Goal: Transaction & Acquisition: Purchase product/service

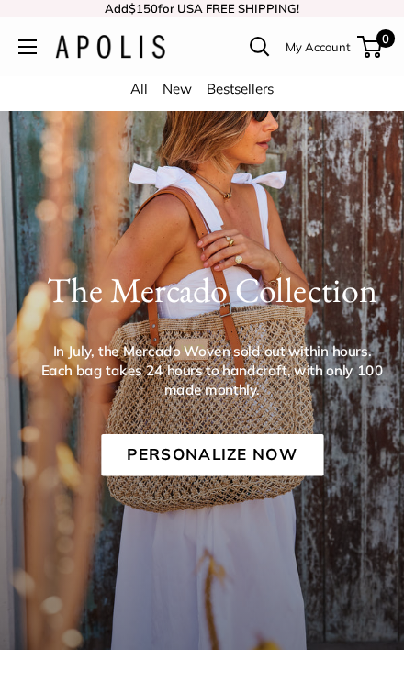
click at [300, 455] on link "Personalize Now" at bounding box center [212, 455] width 222 height 42
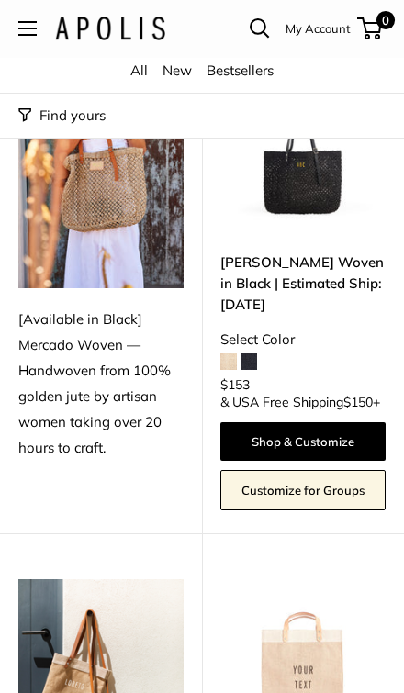
scroll to position [233, 0]
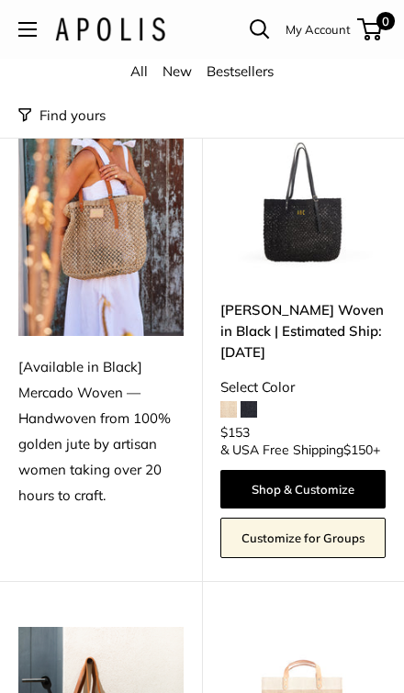
click at [329, 484] on link "Shop & Customize" at bounding box center [302, 489] width 165 height 39
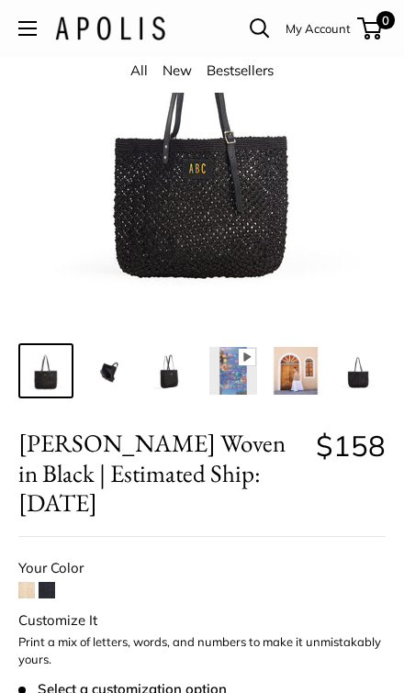
scroll to position [168, 0]
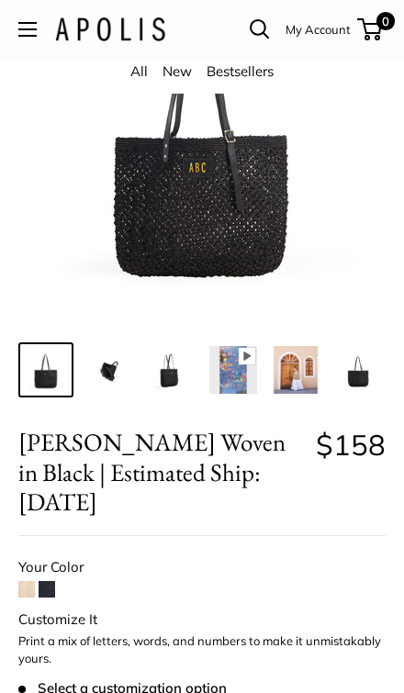
click at [21, 581] on span at bounding box center [26, 589] width 17 height 17
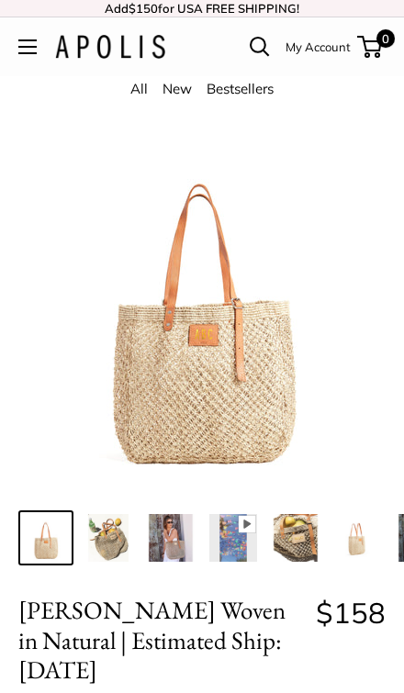
click at [115, 535] on img at bounding box center [108, 538] width 48 height 48
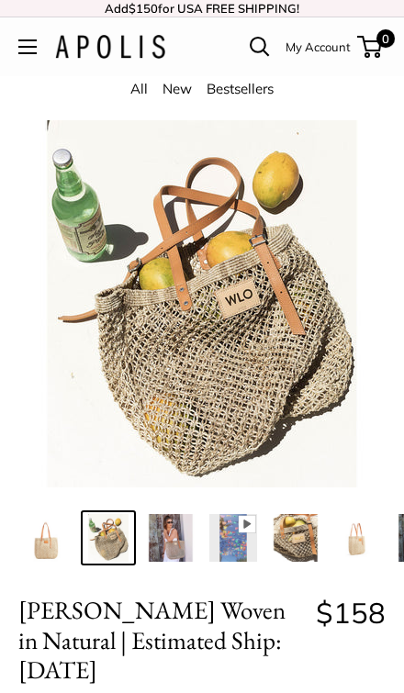
click at [171, 549] on img at bounding box center [171, 538] width 48 height 48
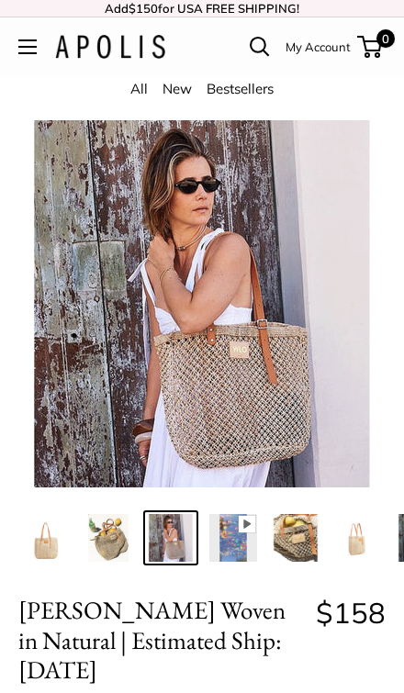
click at [224, 555] on img at bounding box center [233, 538] width 48 height 48
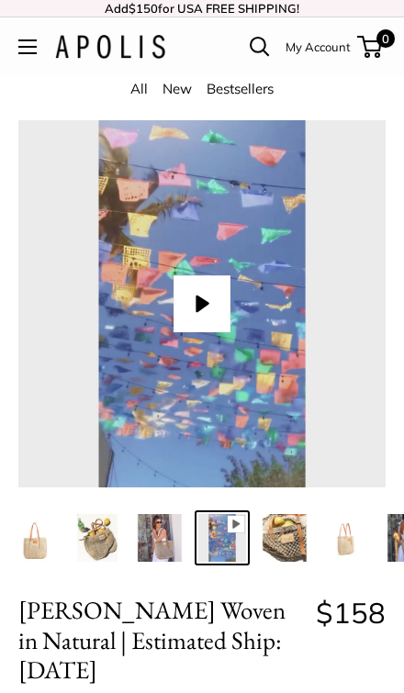
click at [271, 542] on img at bounding box center [285, 538] width 48 height 48
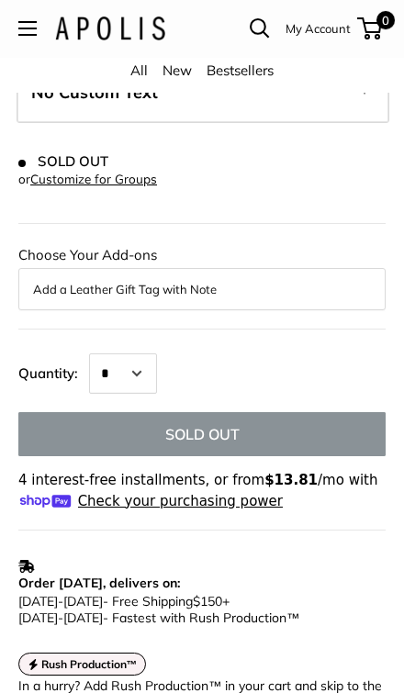
scroll to position [919, 0]
